Goal: Task Accomplishment & Management: Manage account settings

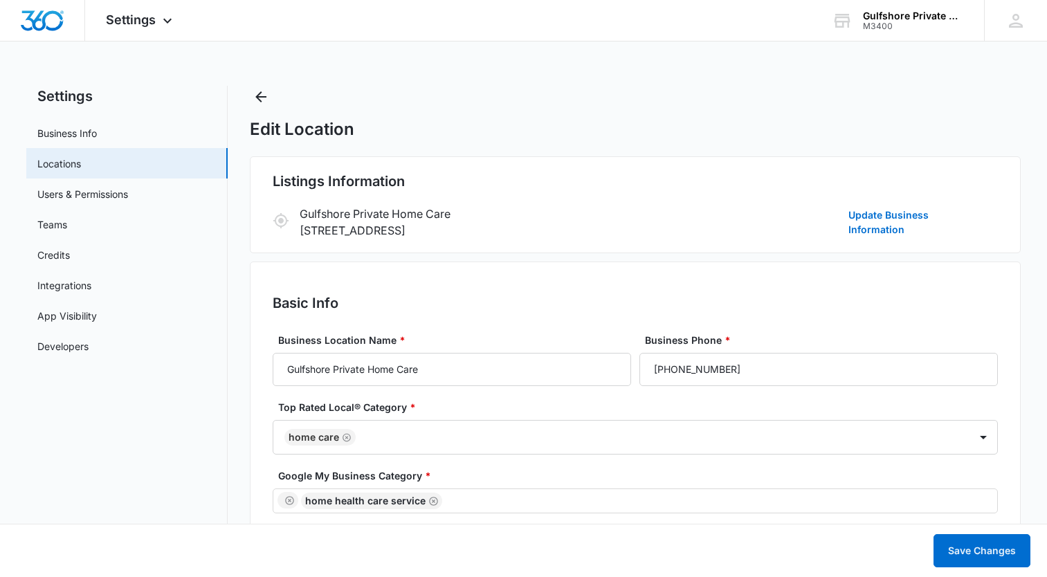
select select "[US_STATE]"
select select "2013"
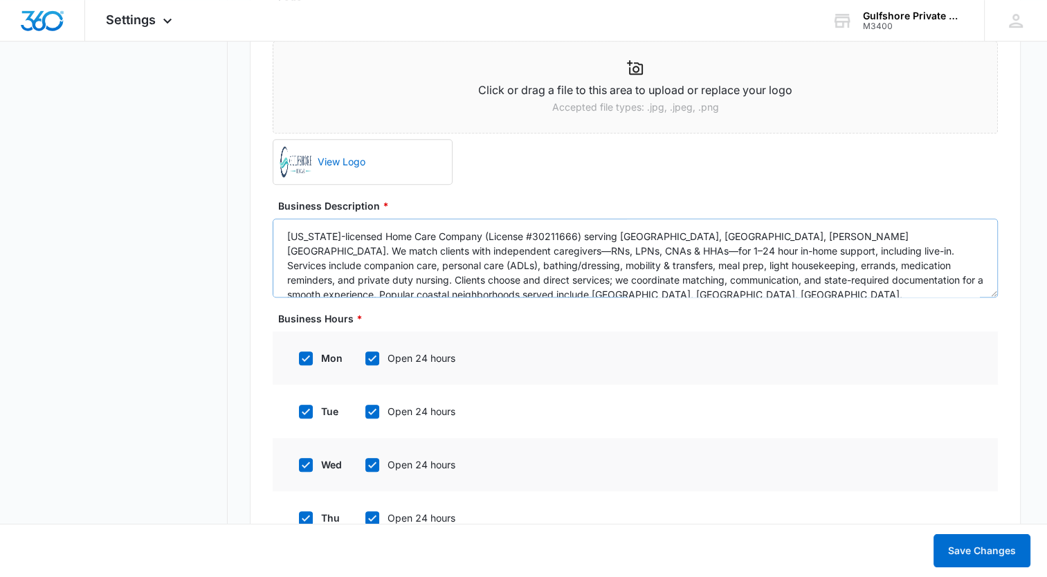
drag, startPoint x: 347, startPoint y: 250, endPoint x: 288, endPoint y: 242, distance: 59.4
click at [288, 242] on textarea "[US_STATE]-licensed Home Care Company (License #30211666) serving [GEOGRAPHIC_D…" at bounding box center [635, 258] width 725 height 79
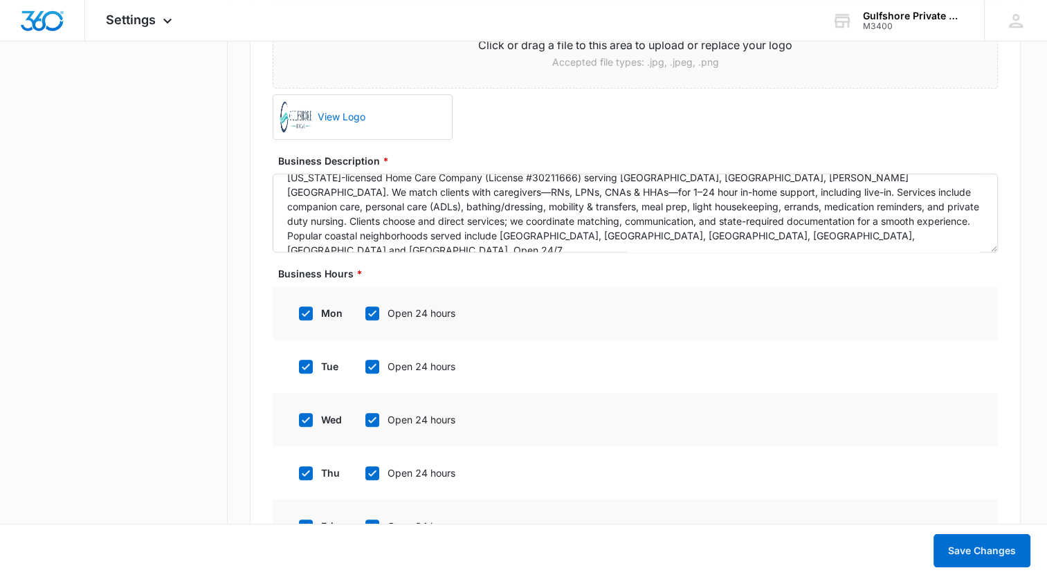
scroll to position [1001, 0]
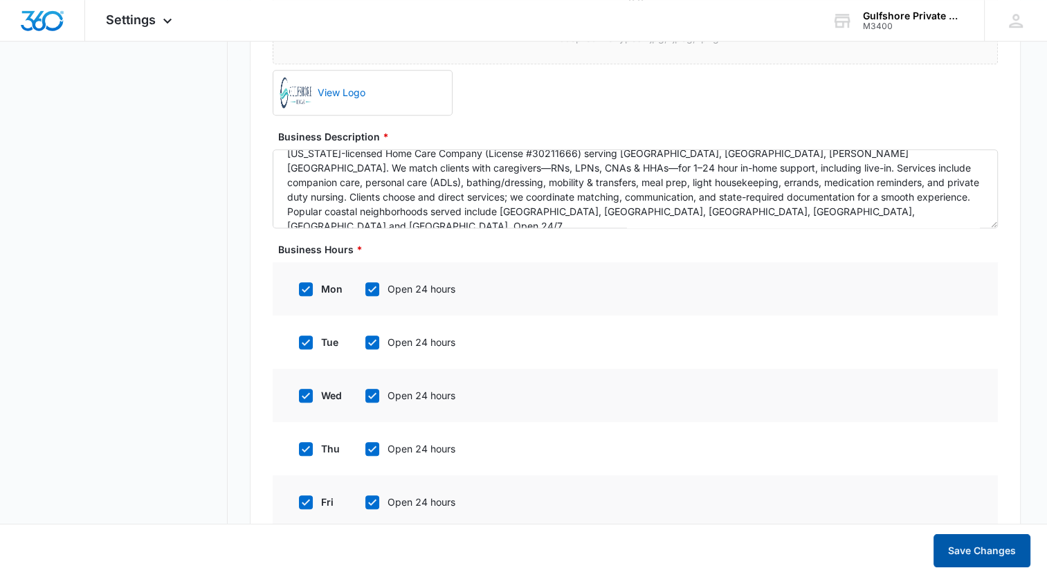
type textarea "[US_STATE]-licensed Home Care Company (License #30211666) serving [GEOGRAPHIC_D…"
click at [950, 541] on button "Save Changes" at bounding box center [981, 550] width 97 height 33
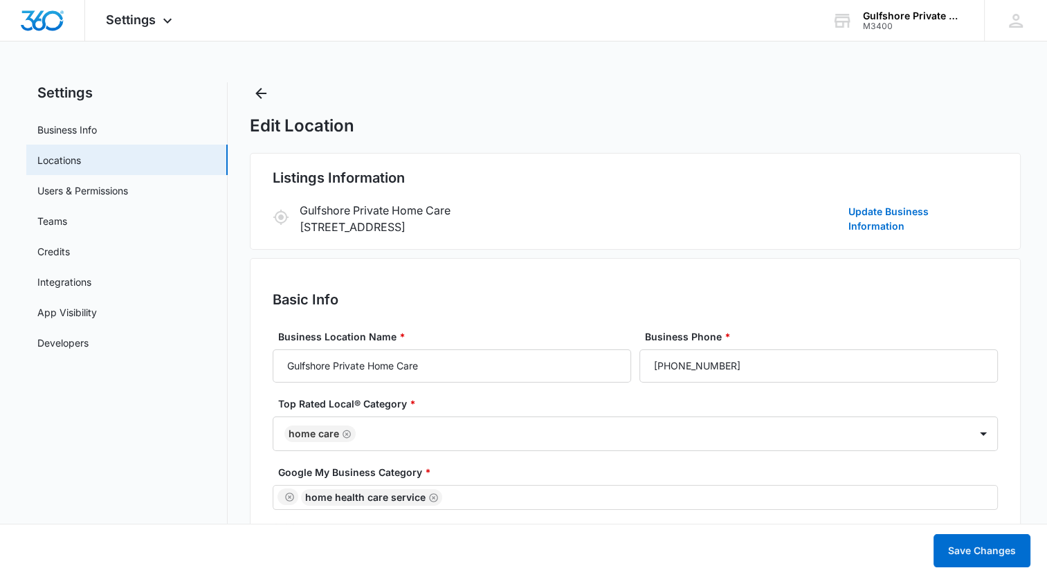
scroll to position [0, 0]
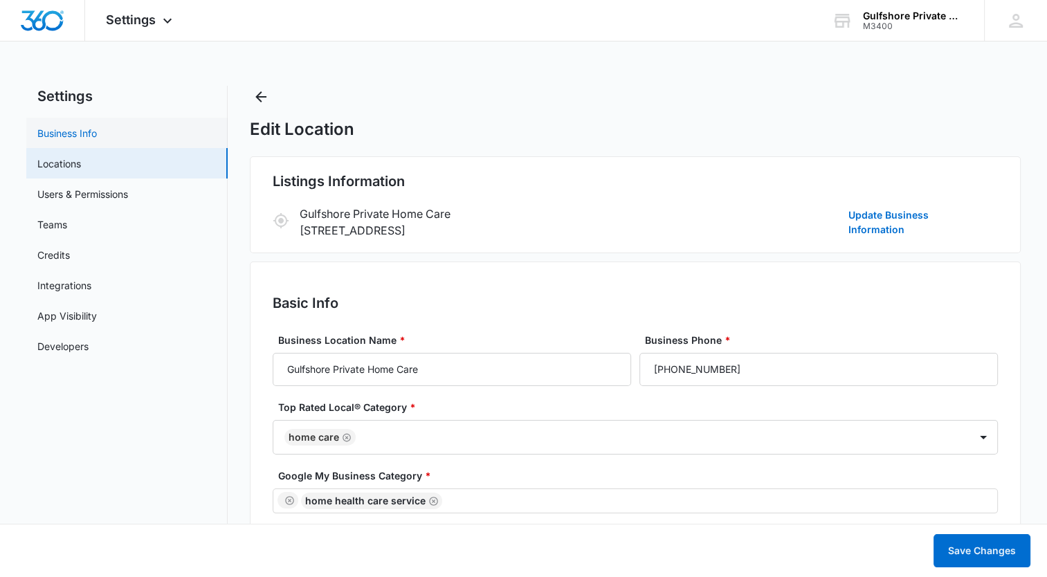
click at [67, 134] on link "Business Info" at bounding box center [66, 133] width 59 height 15
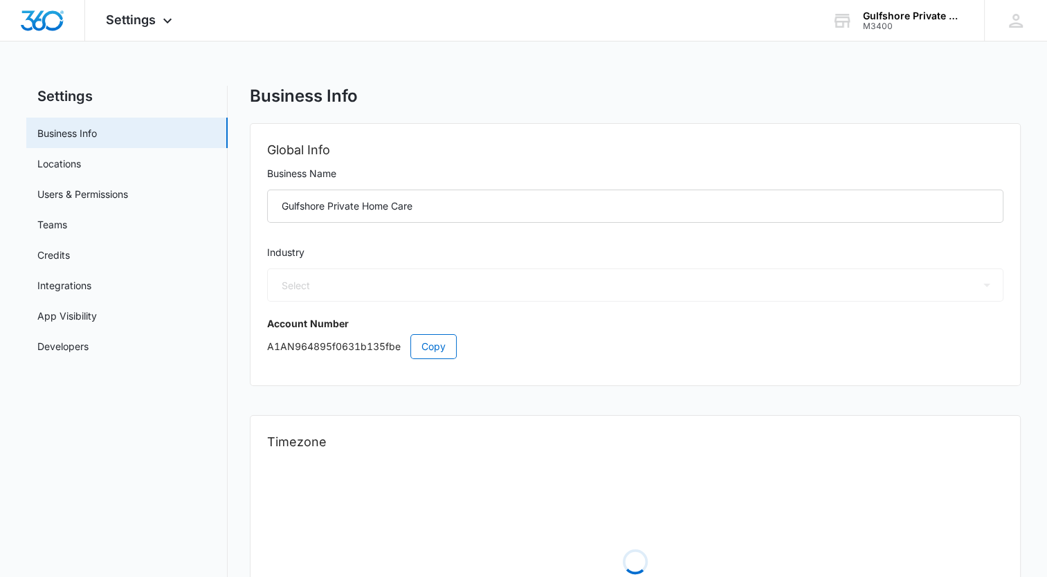
select select "52"
select select "US"
select select "America/New_York"
click at [146, 20] on span "Settings" at bounding box center [131, 19] width 50 height 15
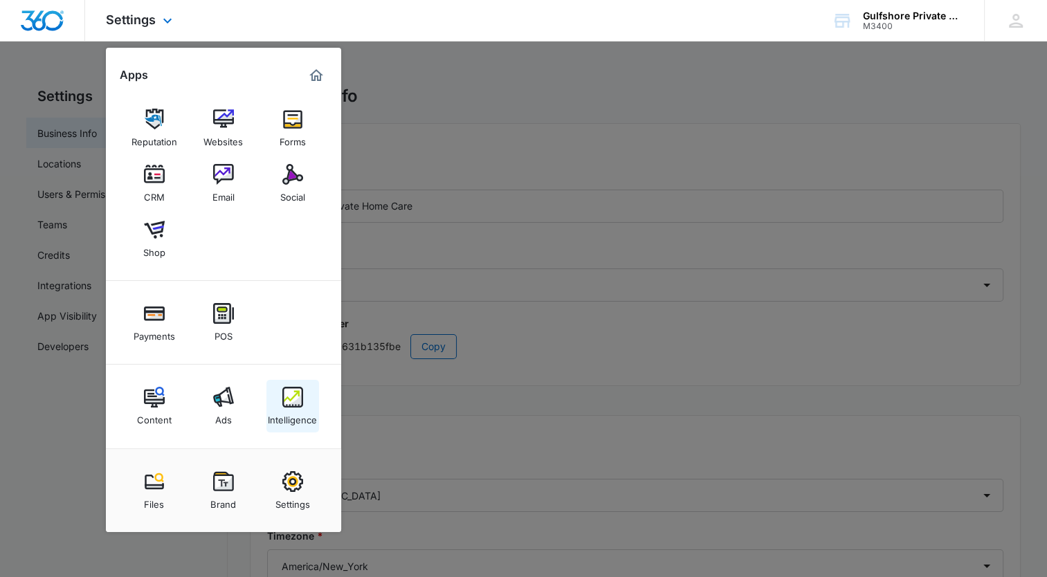
click at [293, 405] on img at bounding box center [292, 397] width 21 height 21
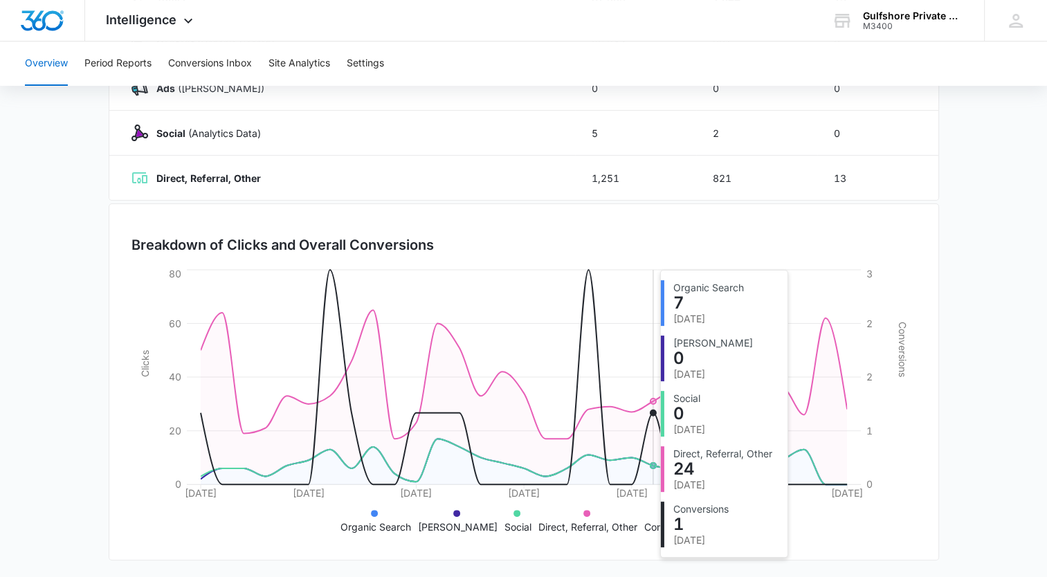
scroll to position [277, 0]
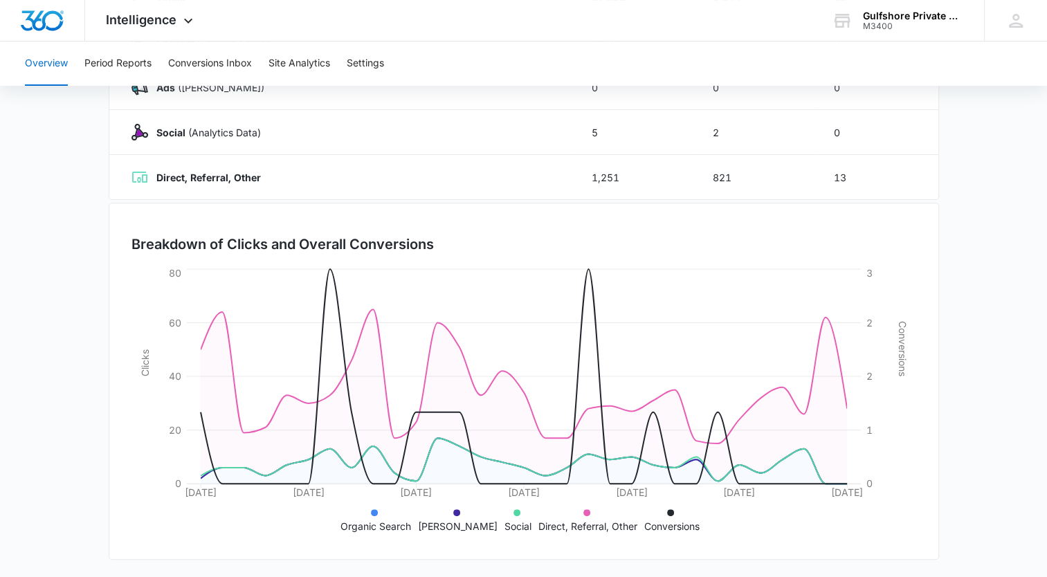
click at [378, 511] on icon at bounding box center [374, 512] width 7 height 7
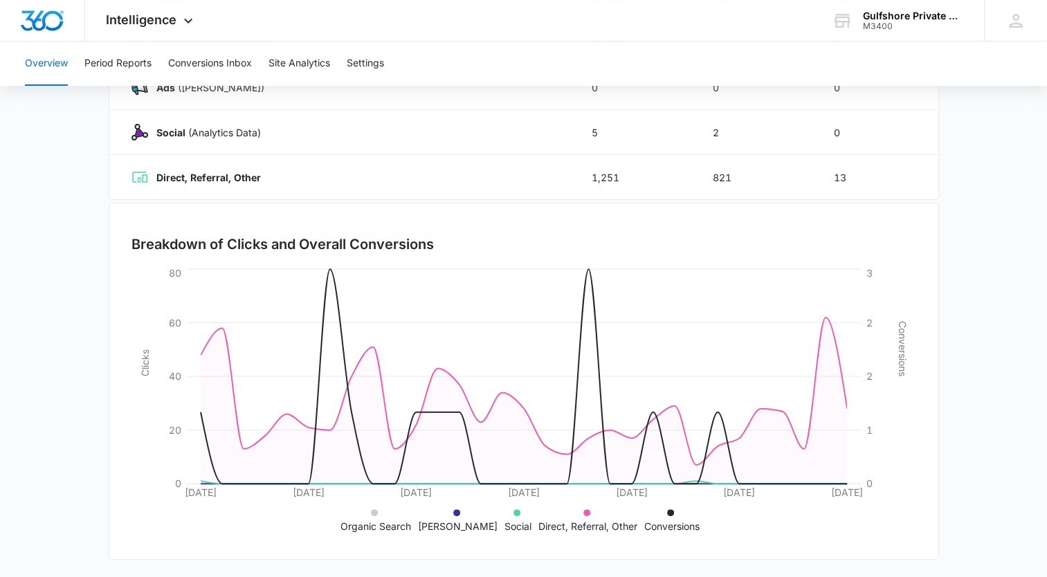
click at [378, 511] on icon at bounding box center [374, 512] width 7 height 7
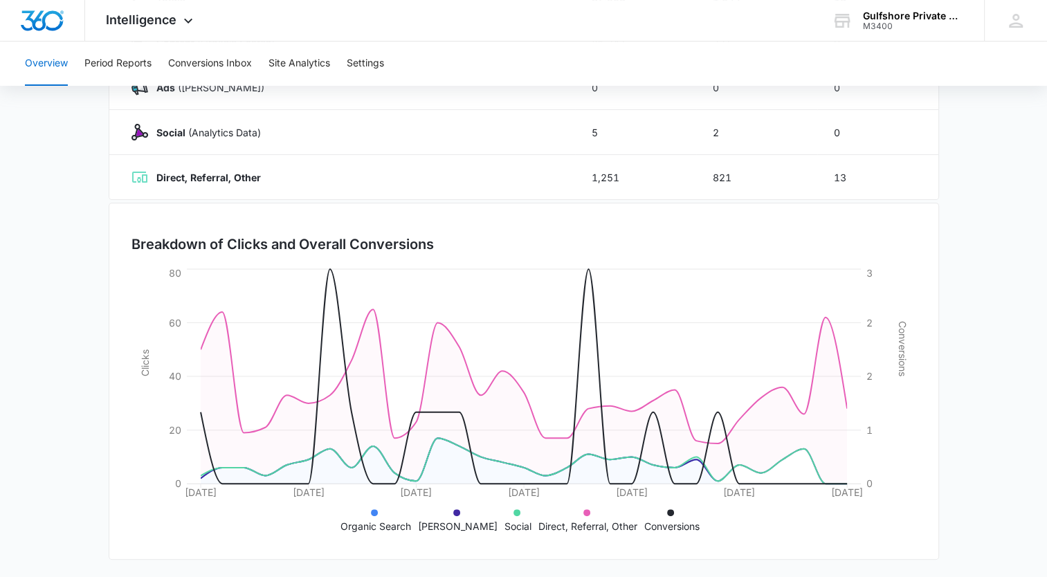
click at [457, 511] on icon at bounding box center [456, 512] width 7 height 7
click at [513, 509] on icon at bounding box center [516, 512] width 7 height 7
click at [583, 509] on icon at bounding box center [586, 512] width 7 height 7
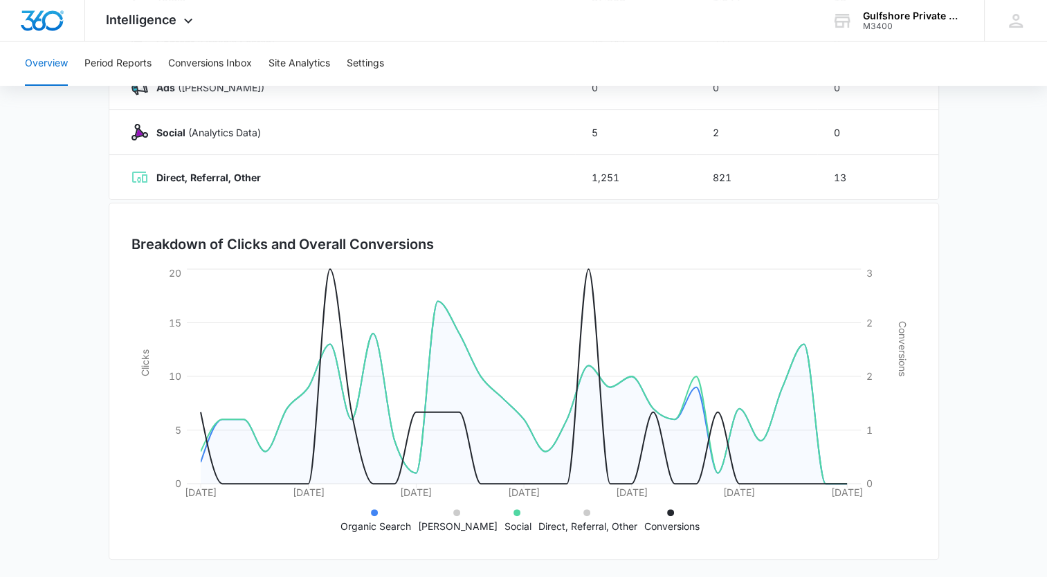
click at [667, 509] on icon at bounding box center [670, 512] width 7 height 7
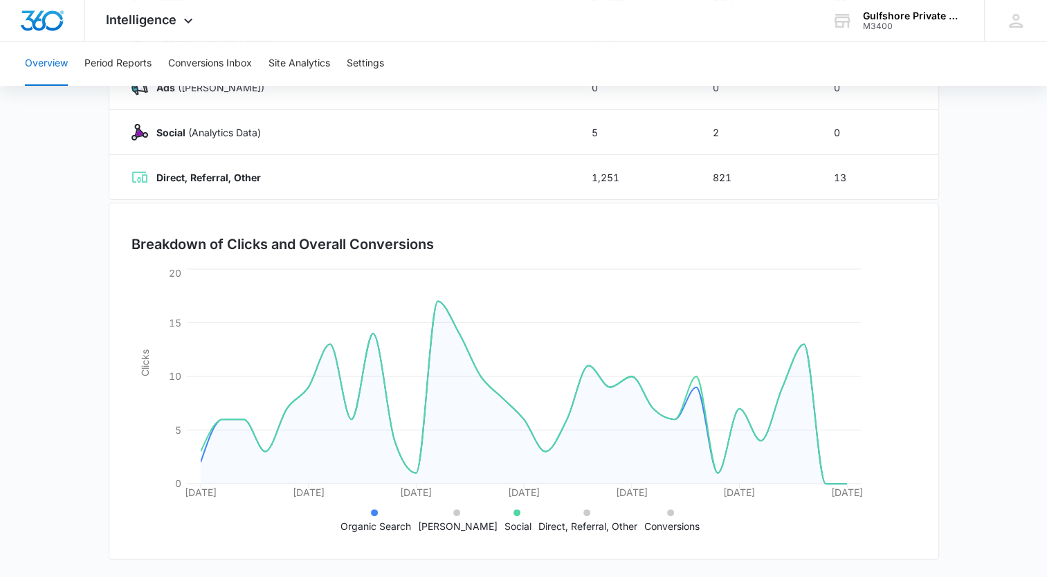
click at [513, 509] on icon at bounding box center [516, 512] width 7 height 7
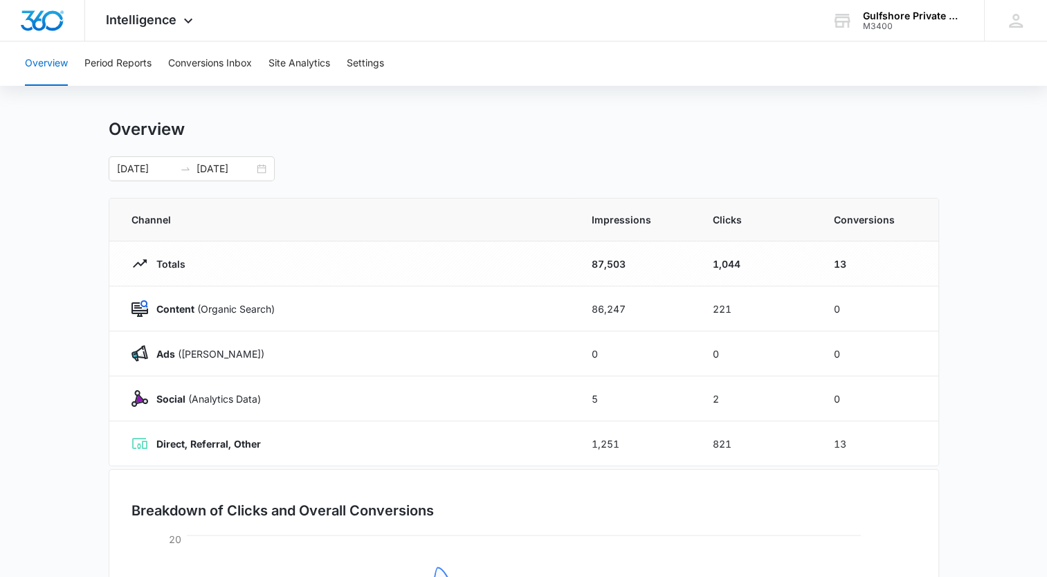
scroll to position [0, 0]
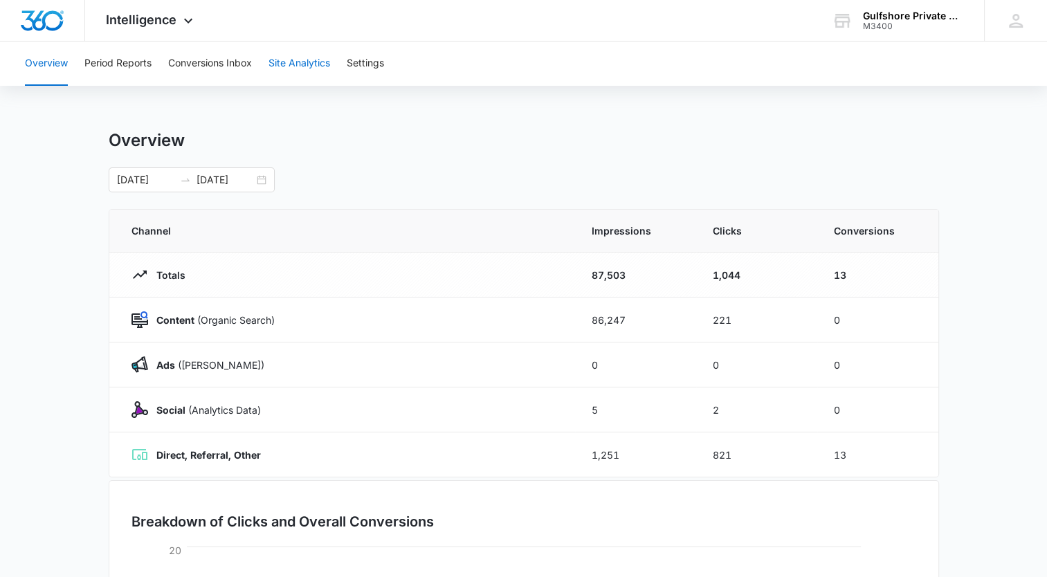
click at [315, 66] on button "Site Analytics" at bounding box center [299, 64] width 62 height 44
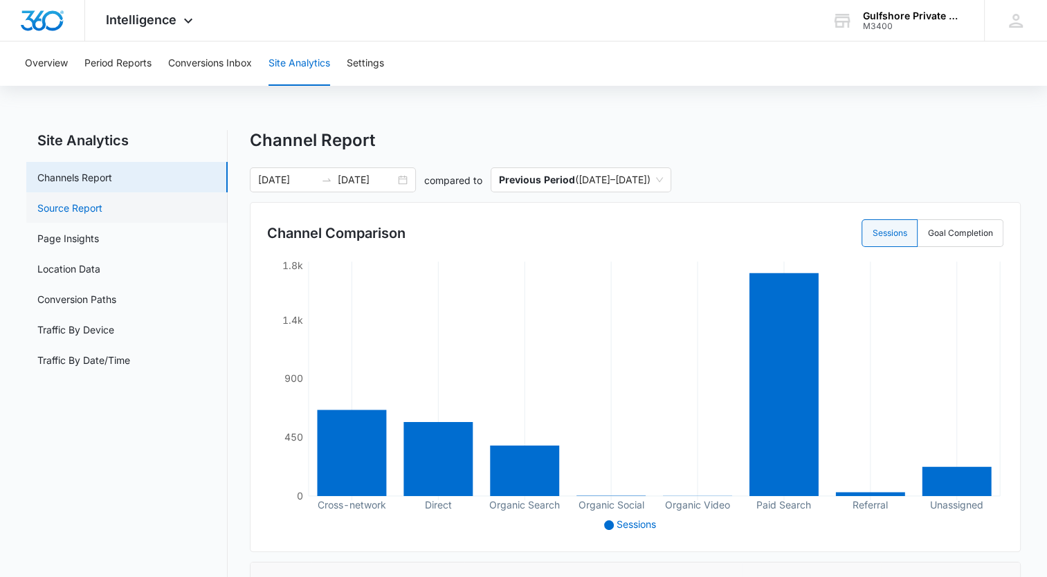
click at [89, 208] on link "Source Report" at bounding box center [69, 208] width 65 height 15
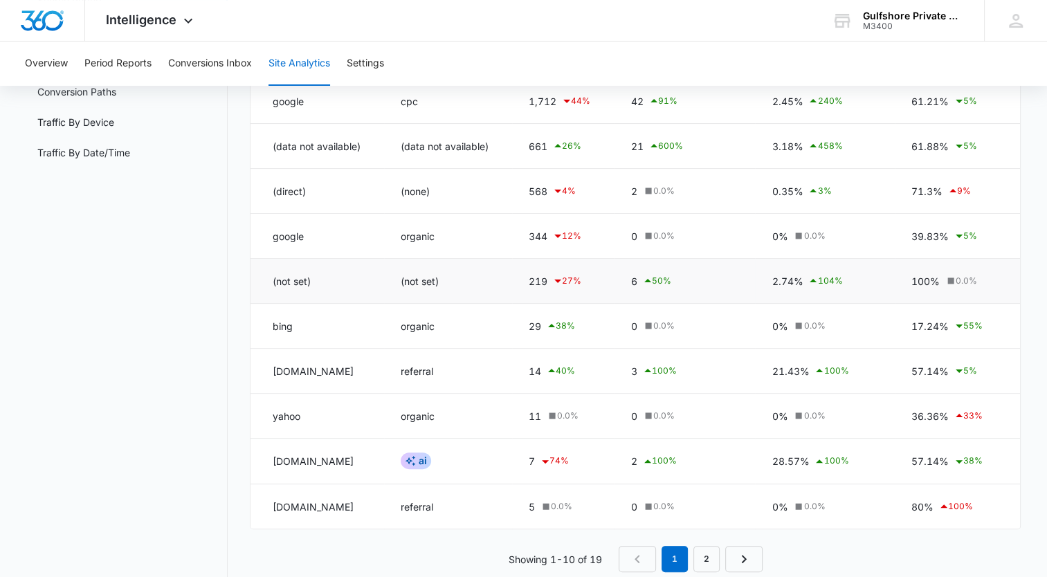
scroll to position [235, 0]
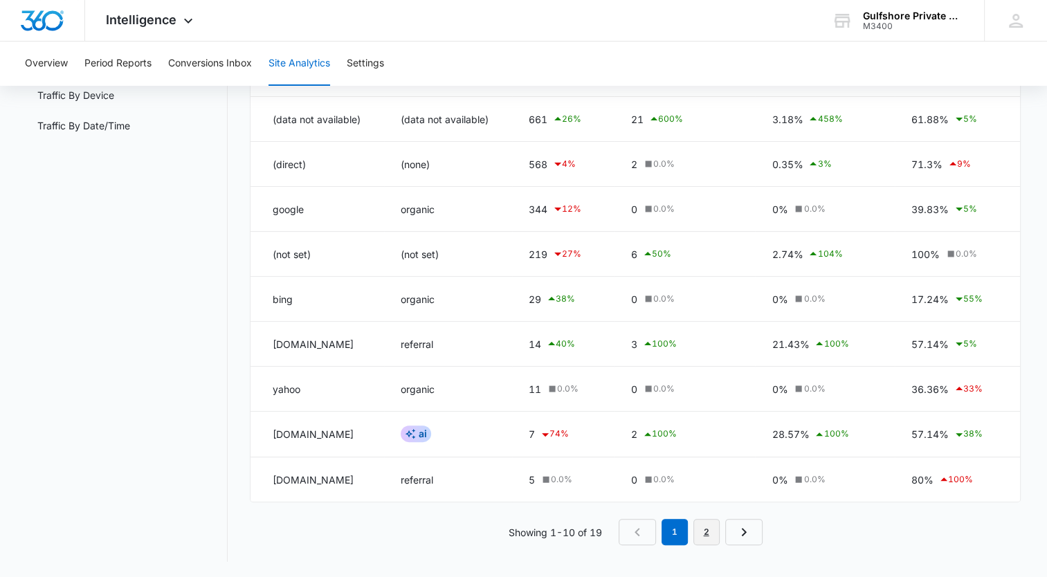
click at [703, 532] on link "2" at bounding box center [706, 532] width 26 height 26
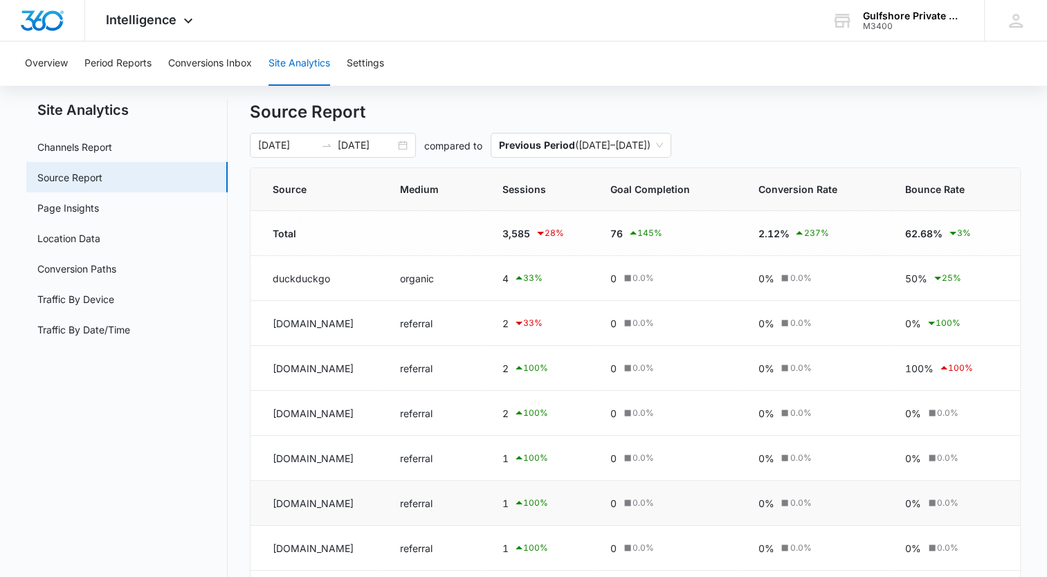
scroll to position [0, 0]
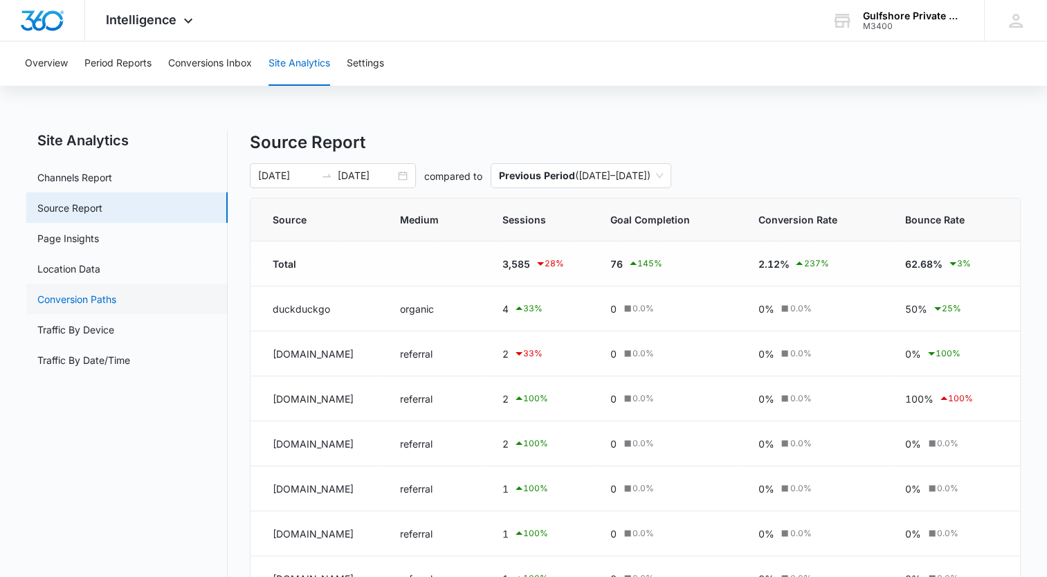
click at [82, 303] on link "Conversion Paths" at bounding box center [76, 299] width 79 height 15
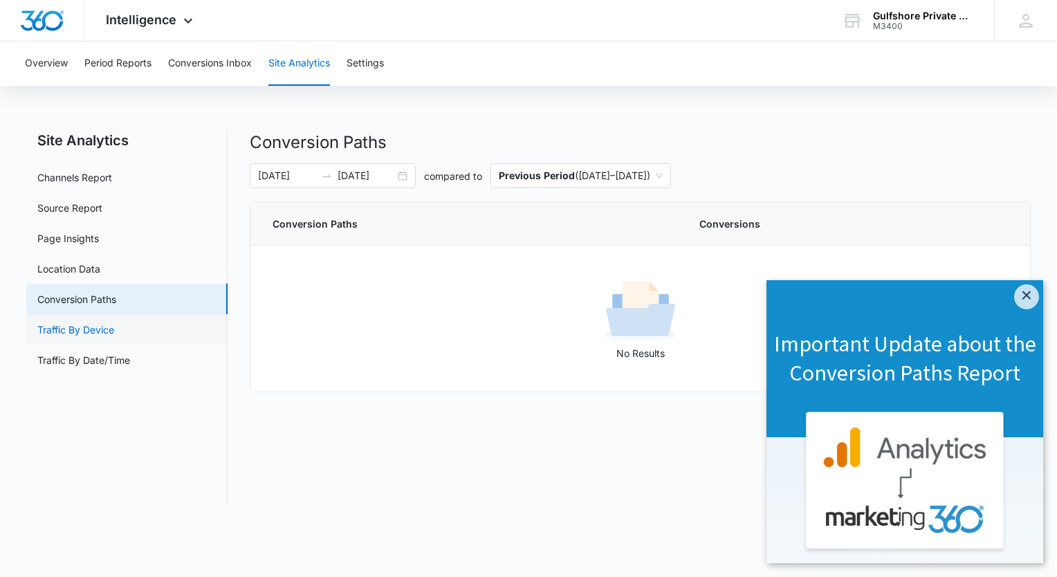
click at [77, 324] on link "Traffic By Device" at bounding box center [75, 329] width 77 height 15
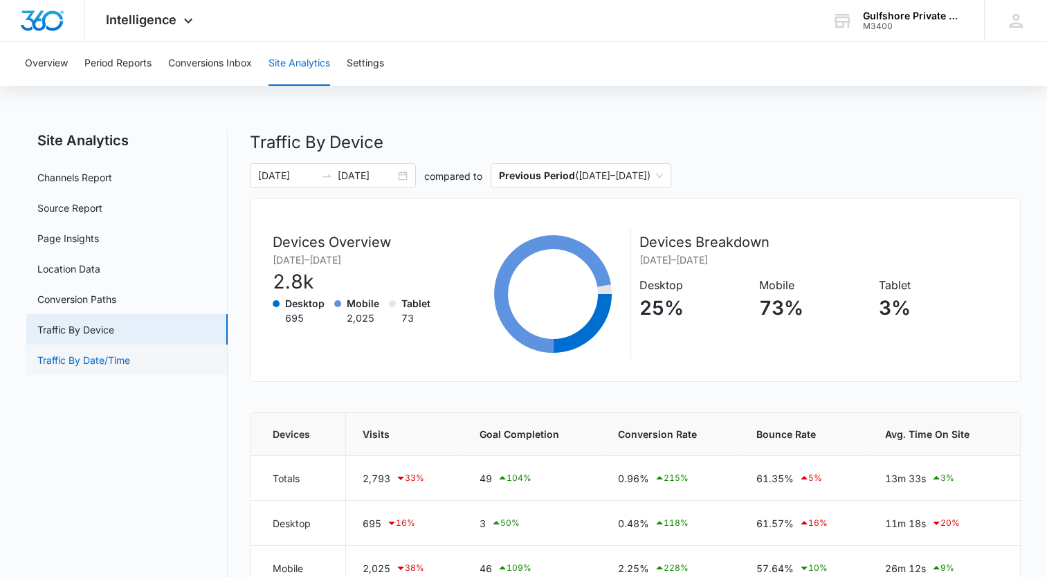
click at [130, 358] on link "Traffic By Date/Time" at bounding box center [83, 360] width 93 height 15
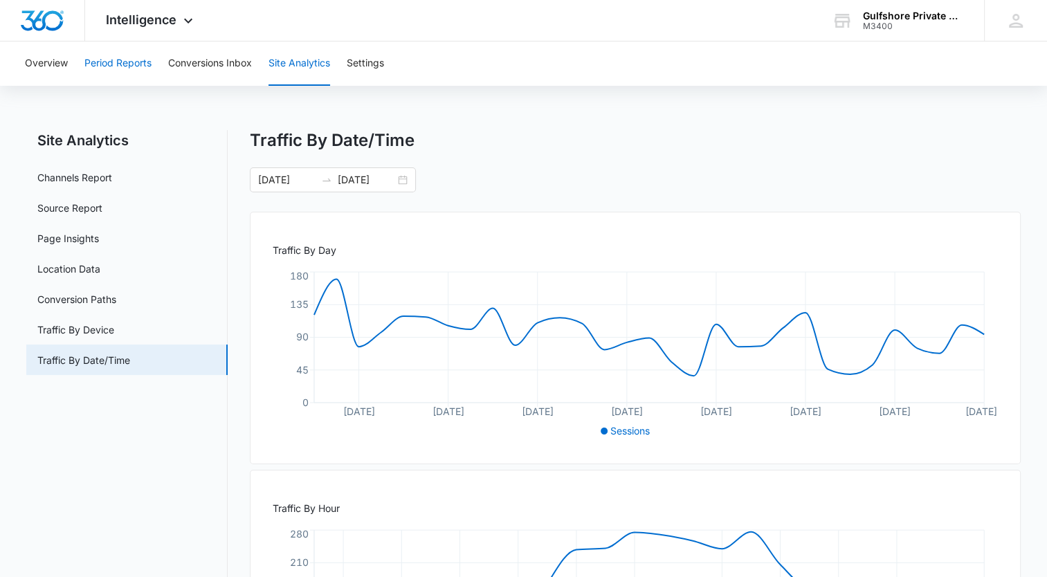
click at [125, 65] on button "Period Reports" at bounding box center [117, 64] width 67 height 44
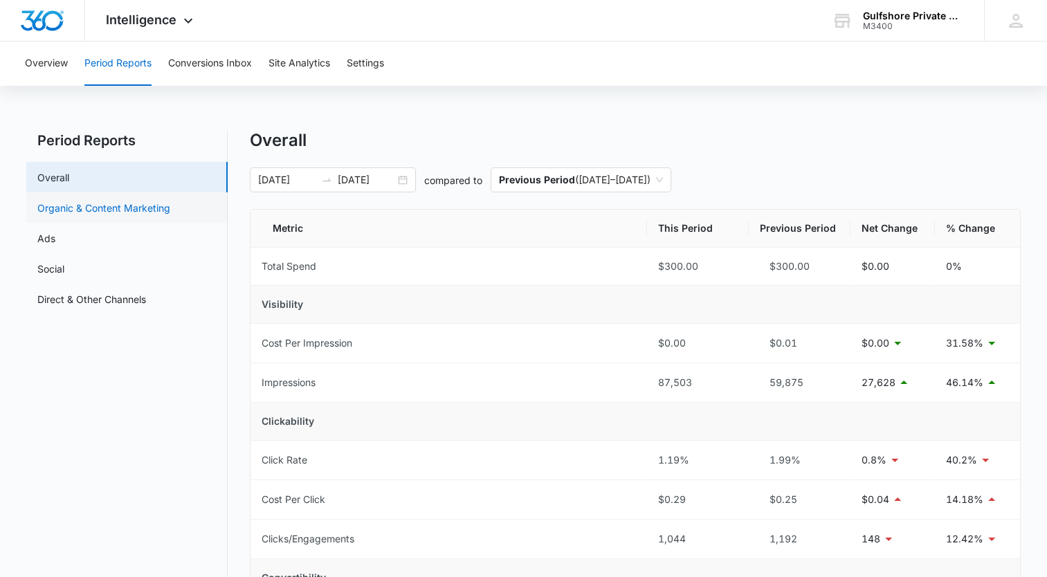
click at [102, 208] on link "Organic & Content Marketing" at bounding box center [103, 208] width 133 height 15
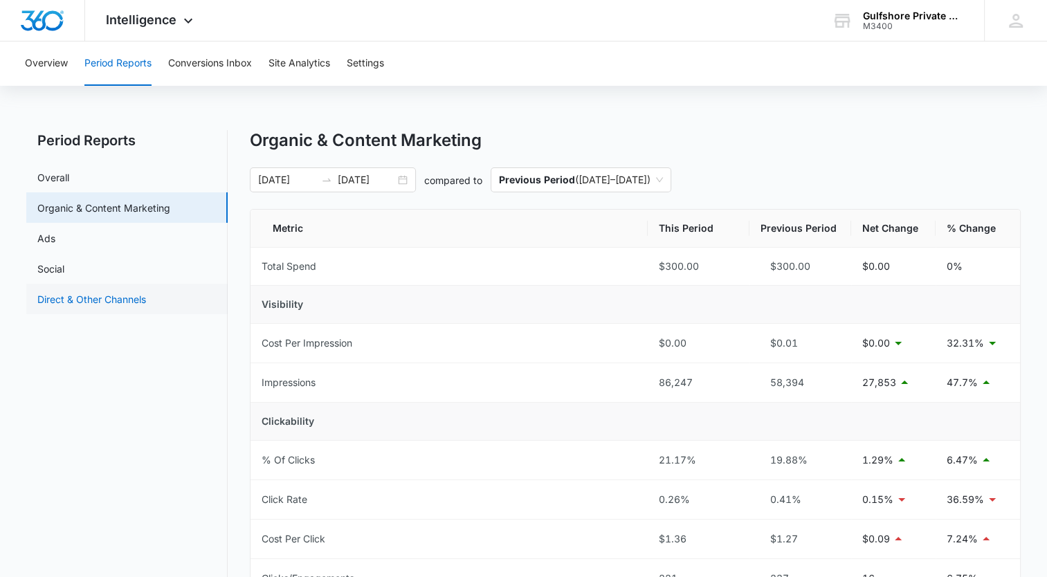
click at [64, 300] on link "Direct & Other Channels" at bounding box center [91, 299] width 109 height 15
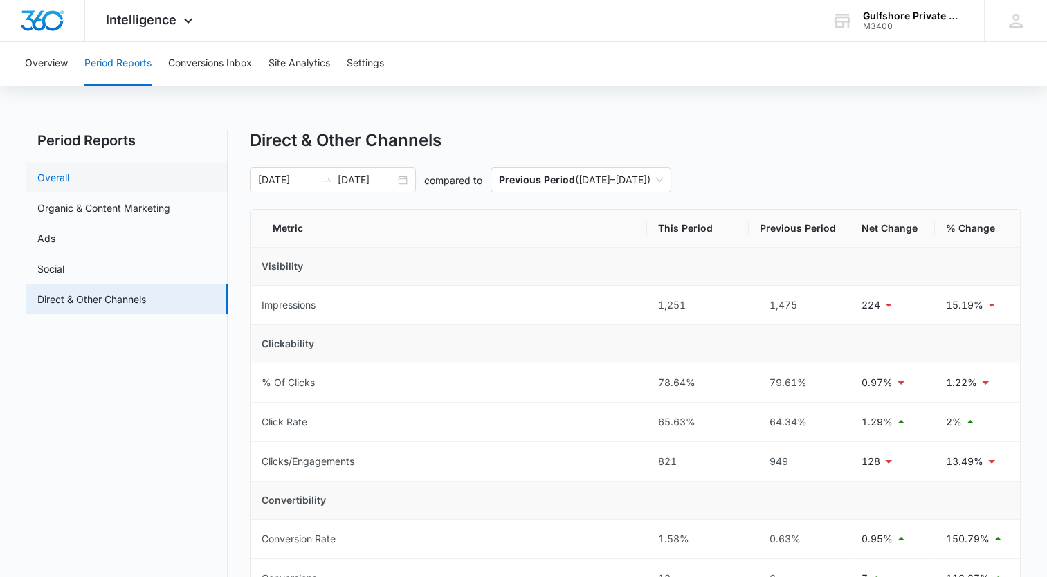
click at [69, 178] on link "Overall" at bounding box center [53, 177] width 32 height 15
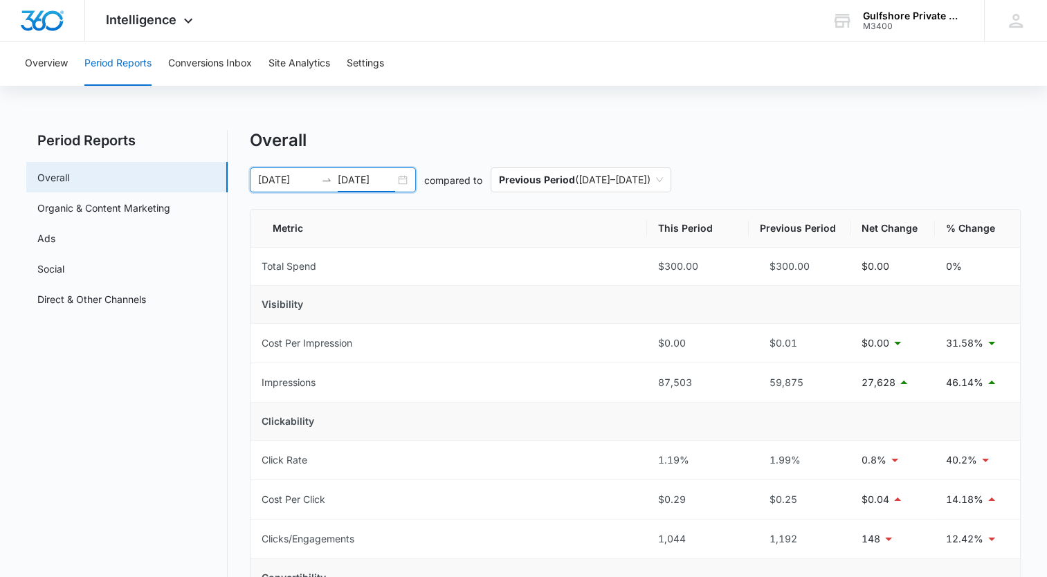
click at [390, 184] on input "[DATE]" at bounding box center [366, 179] width 57 height 15
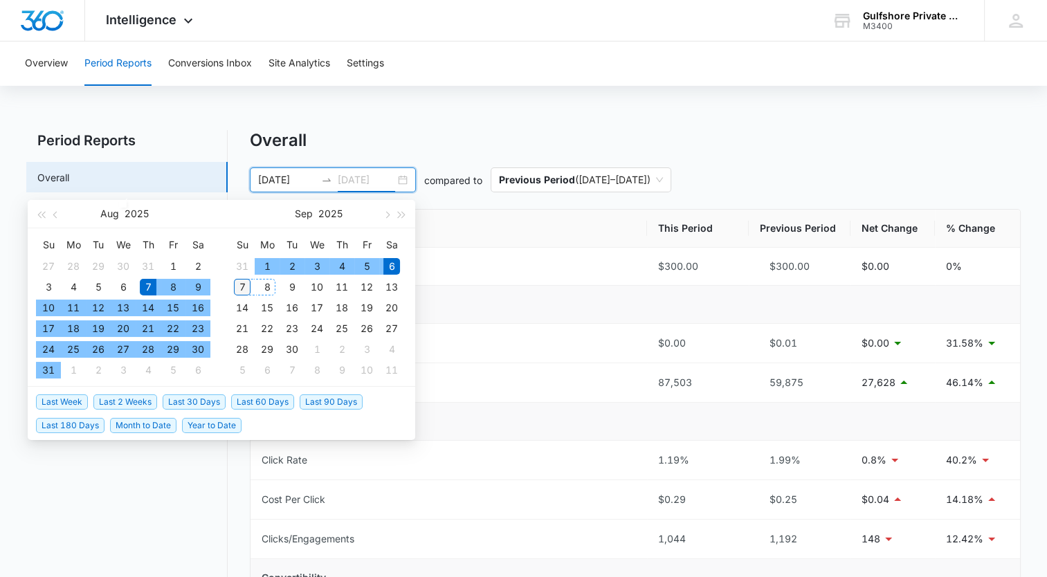
type input "[DATE]"
click at [241, 292] on div "7" at bounding box center [242, 287] width 17 height 17
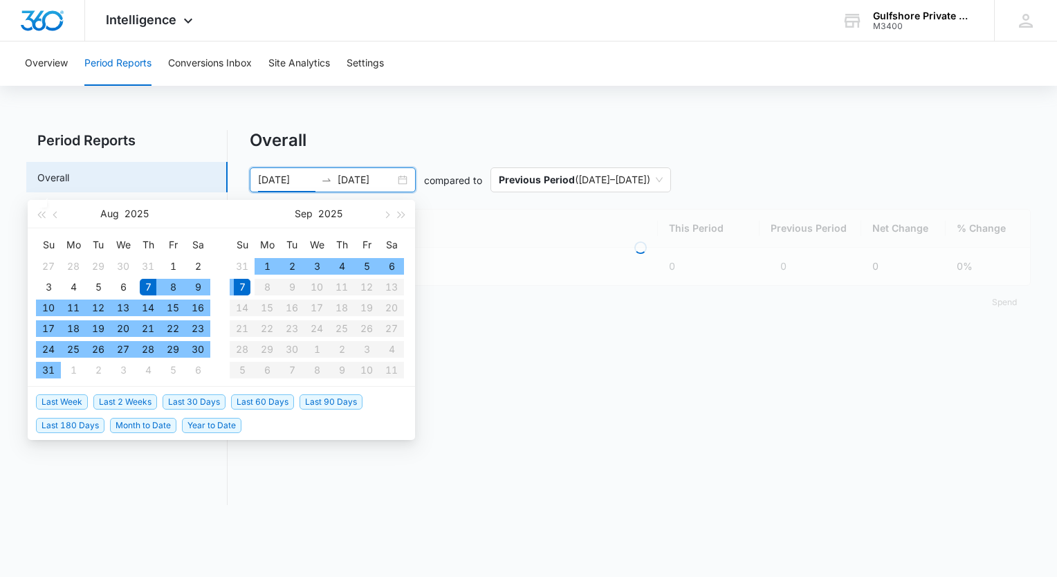
type input "[DATE]"
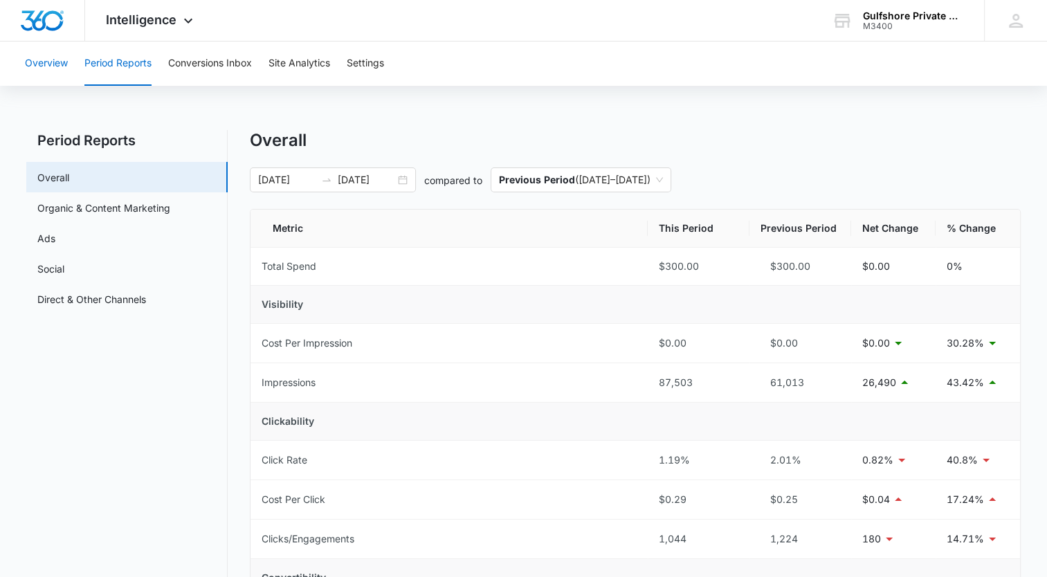
click at [61, 64] on button "Overview" at bounding box center [46, 64] width 43 height 44
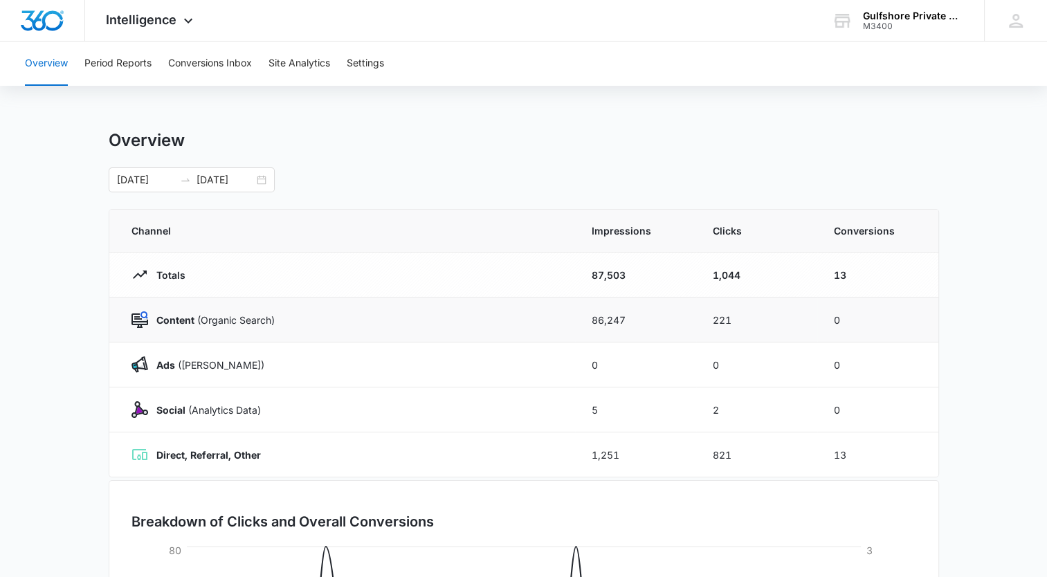
click at [286, 318] on div "Content (Organic Search)" at bounding box center [344, 319] width 427 height 17
click at [147, 319] on img at bounding box center [139, 319] width 17 height 17
